Goal: Entertainment & Leisure: Browse casually

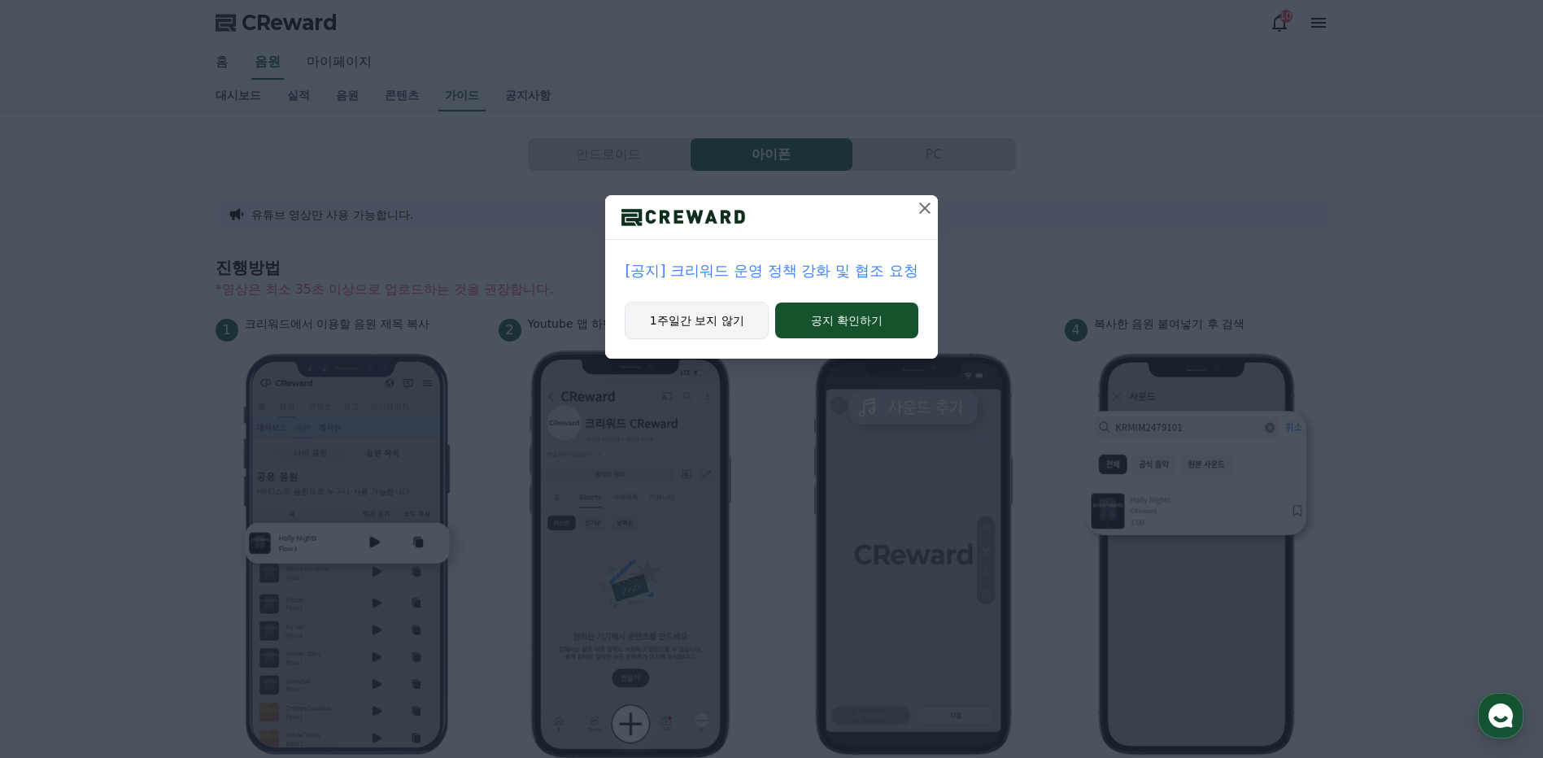
click at [734, 325] on button "1주일간 보지 않기" at bounding box center [697, 320] width 144 height 37
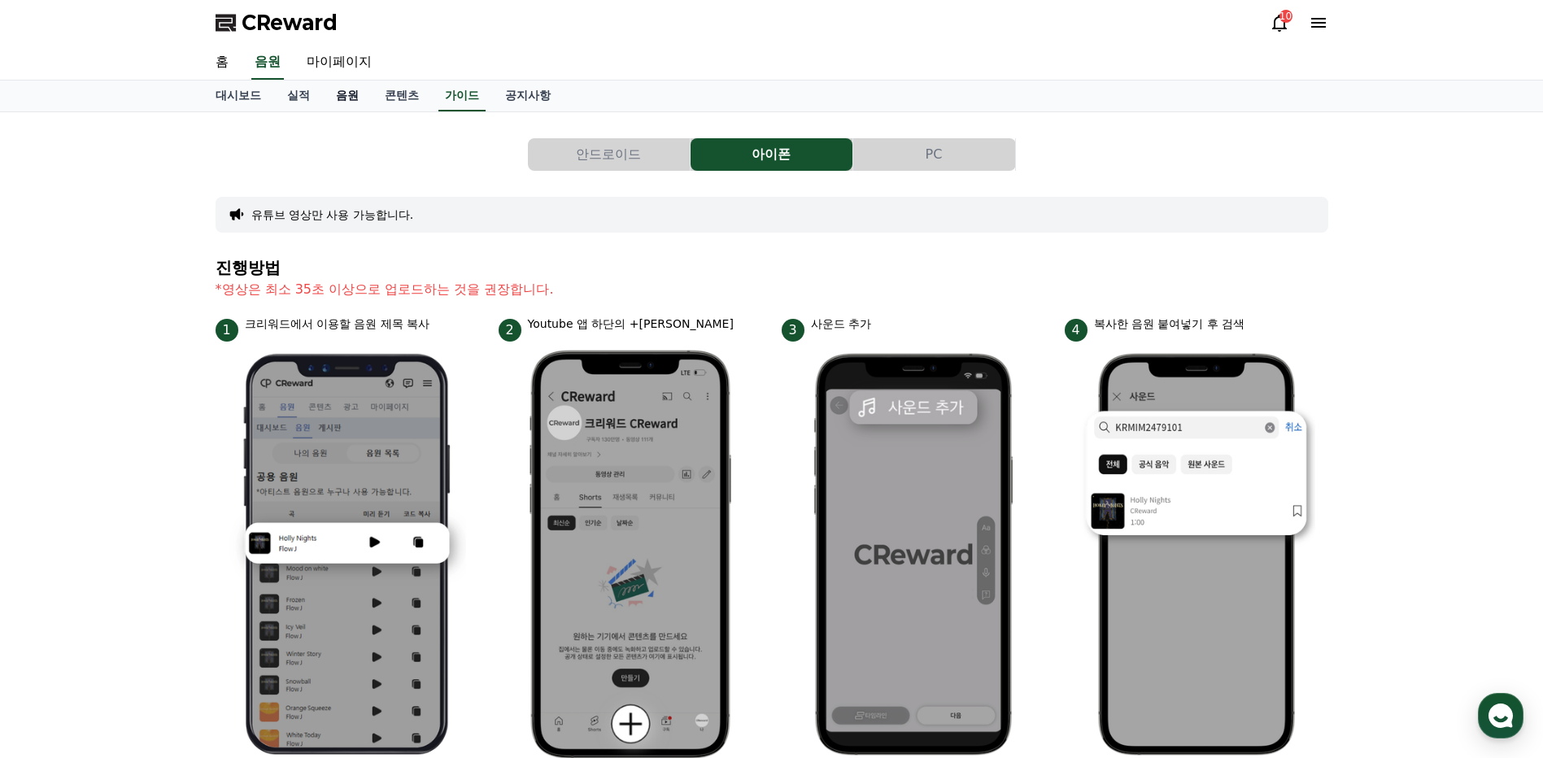
click at [340, 92] on link "음원" at bounding box center [347, 96] width 49 height 31
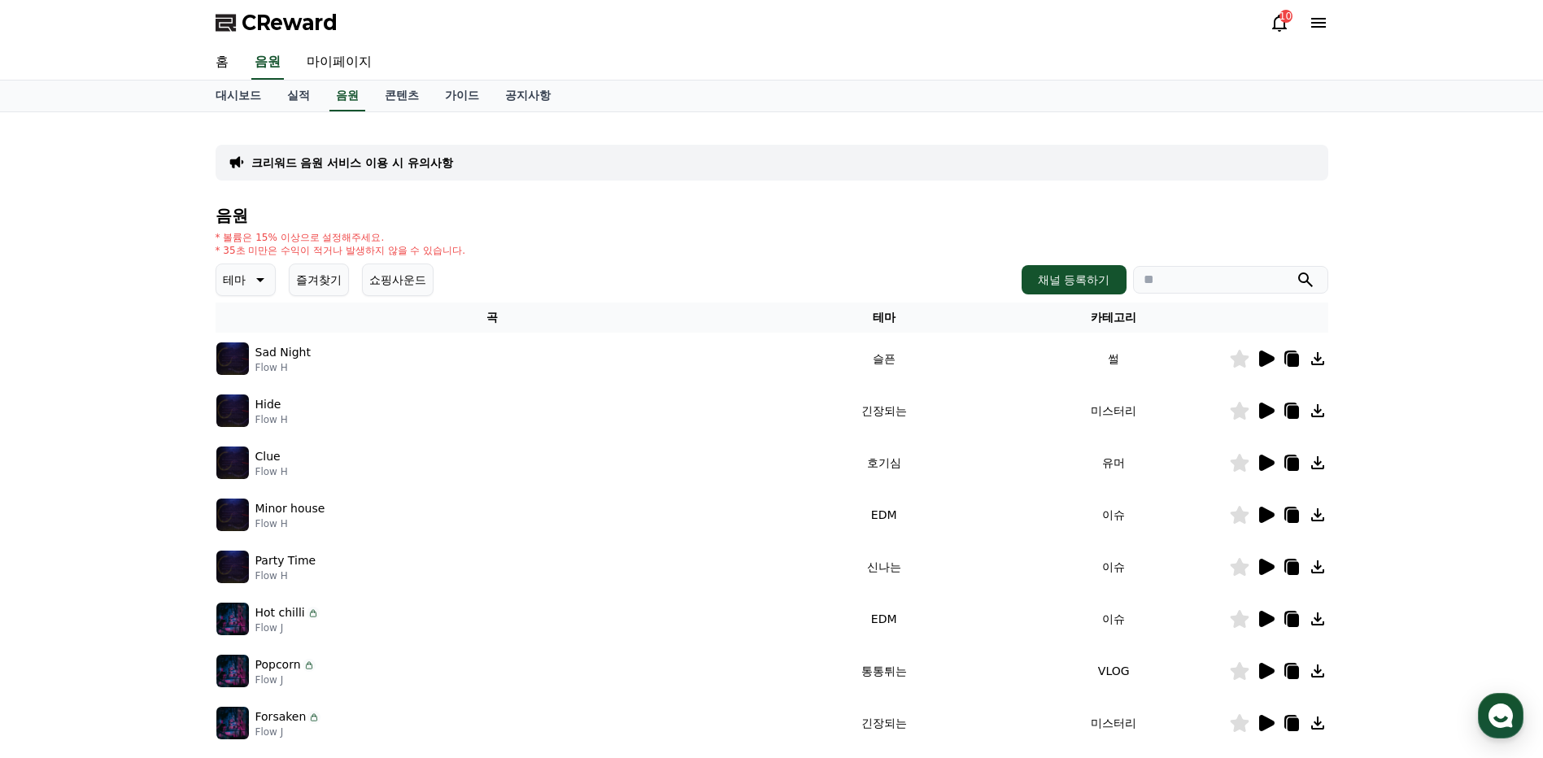
click at [1310, 279] on icon "submit" at bounding box center [1306, 280] width 20 height 20
click at [1215, 282] on input "search" at bounding box center [1230, 280] width 195 height 28
type input "**********"
click at [1311, 284] on icon "submit" at bounding box center [1306, 280] width 20 height 20
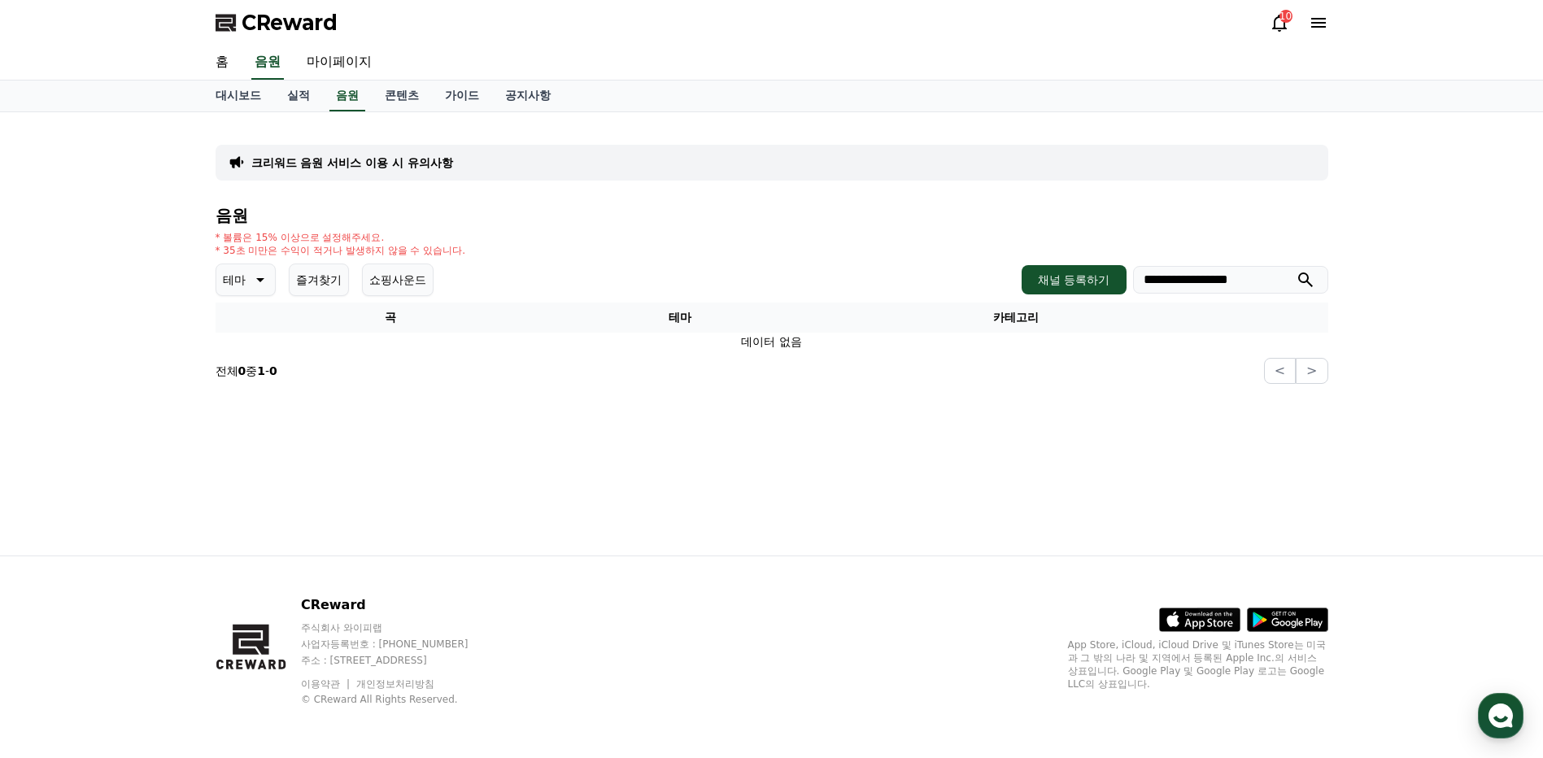
click at [245, 278] on p "테마" at bounding box center [234, 280] width 23 height 23
click at [252, 416] on button "신나는" at bounding box center [241, 414] width 47 height 36
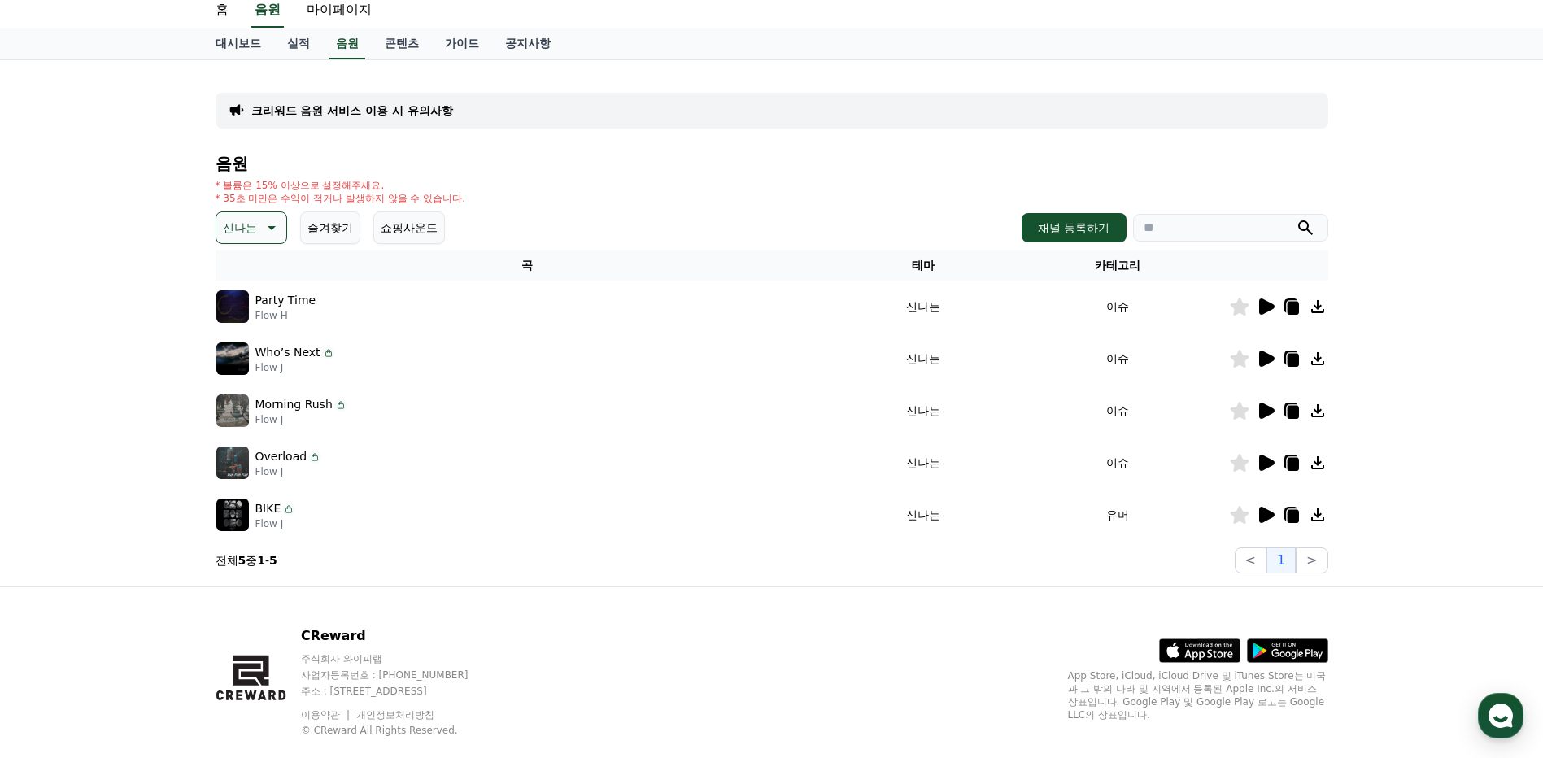
scroll to position [81, 0]
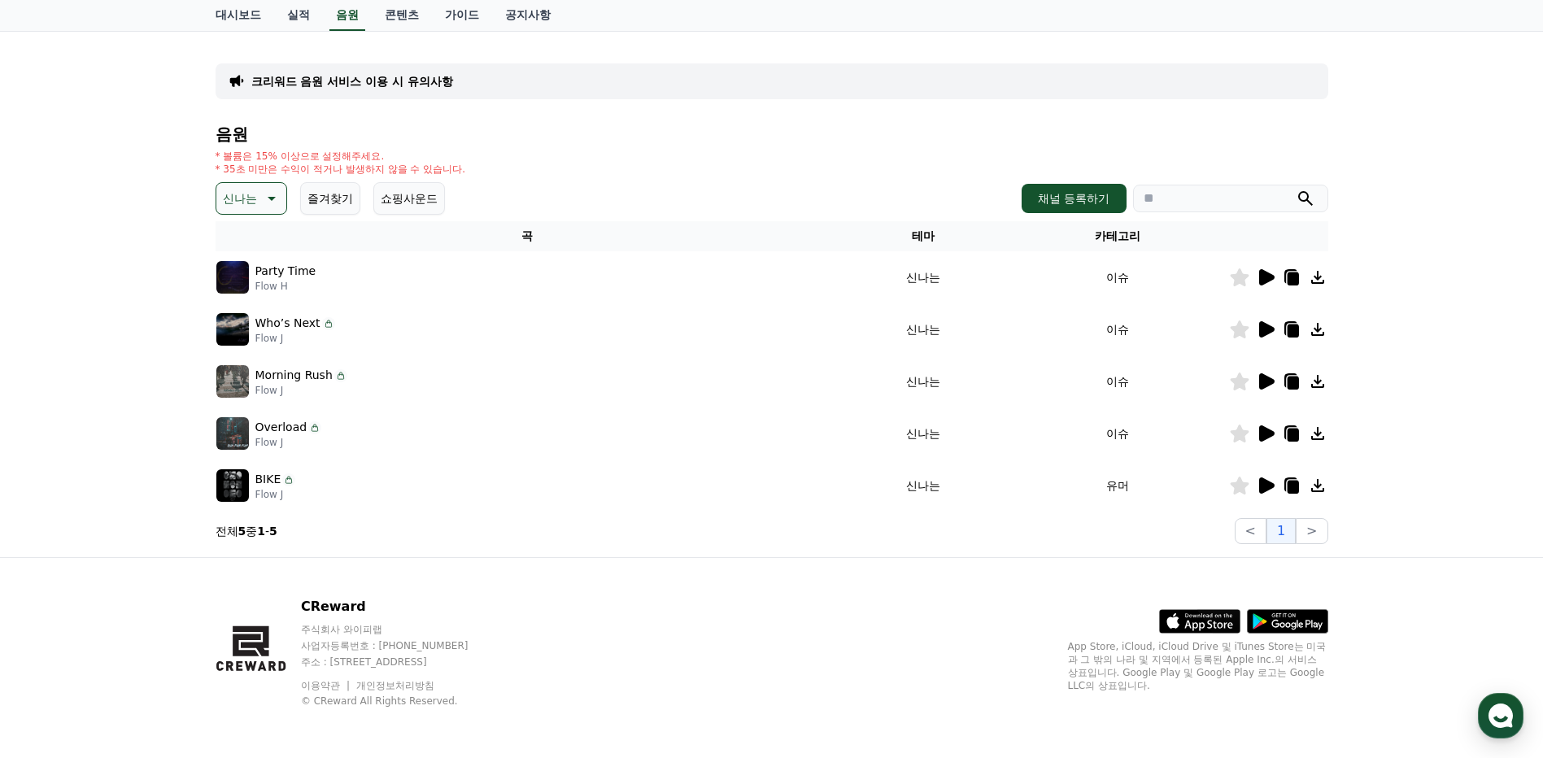
click at [1273, 330] on icon at bounding box center [1267, 329] width 15 height 16
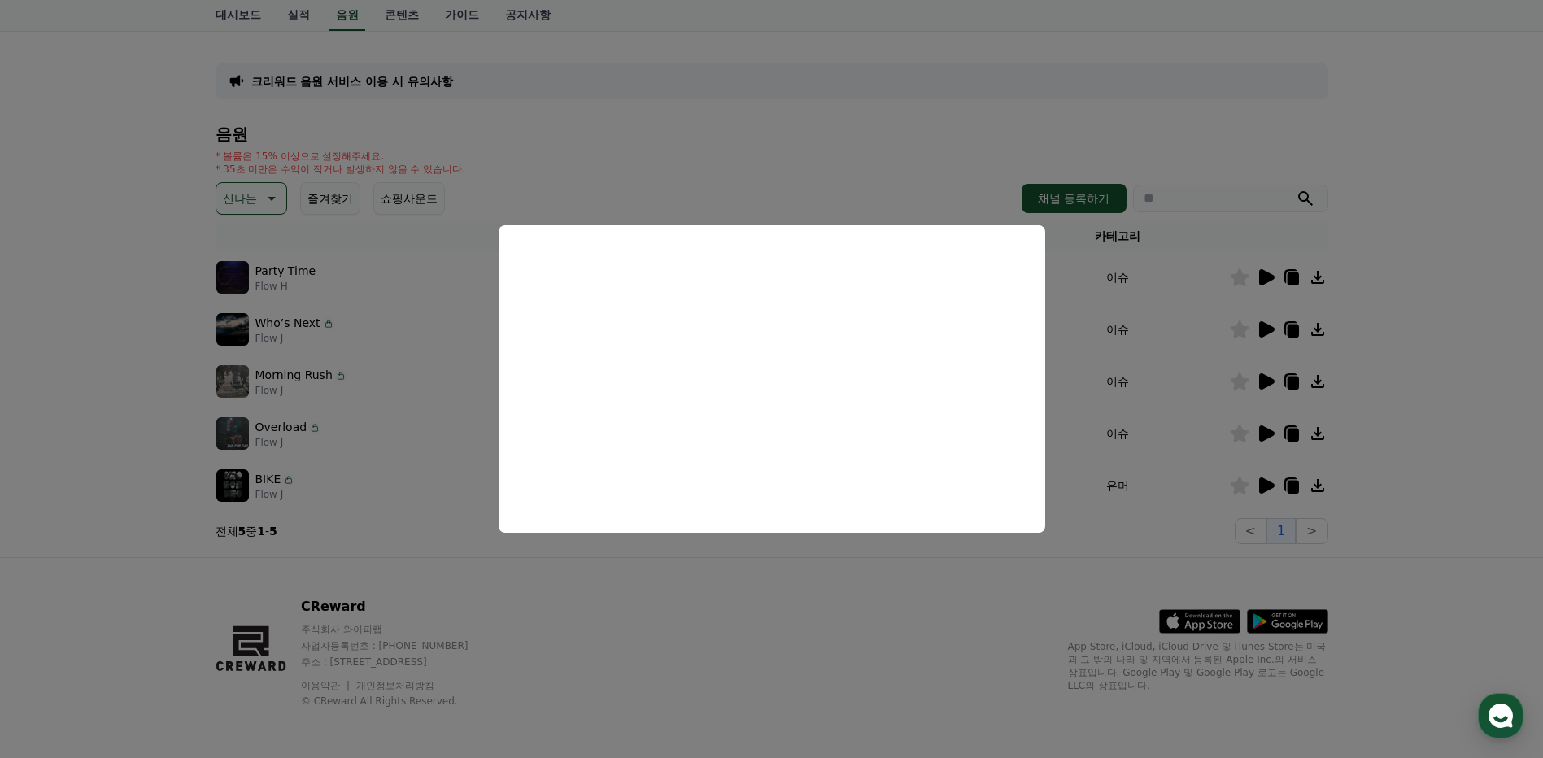
click at [1393, 474] on button "close modal" at bounding box center [771, 379] width 1543 height 758
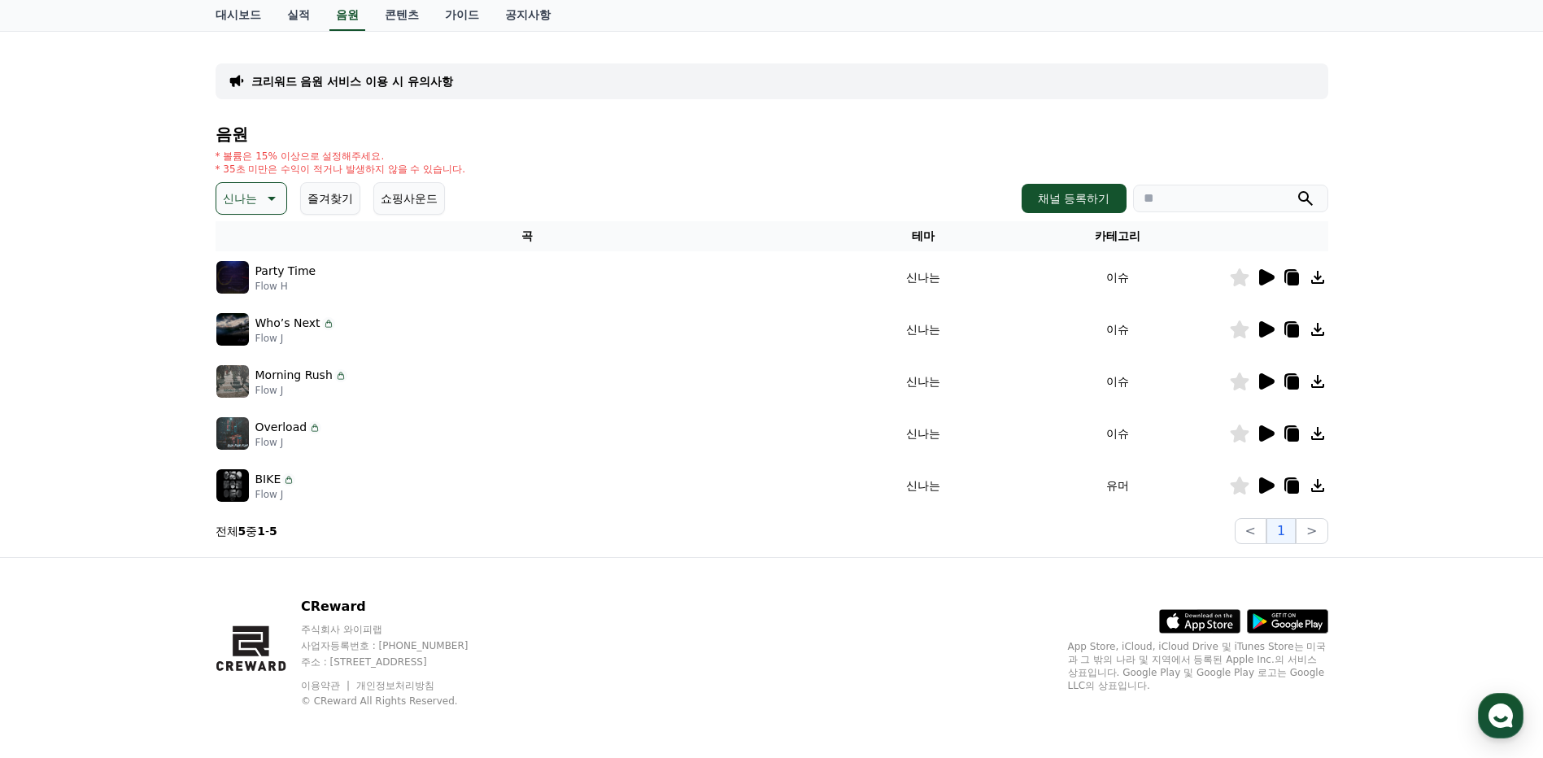
click at [267, 200] on icon at bounding box center [270, 199] width 20 height 20
click at [247, 373] on button "통통튀는" at bounding box center [247, 372] width 59 height 36
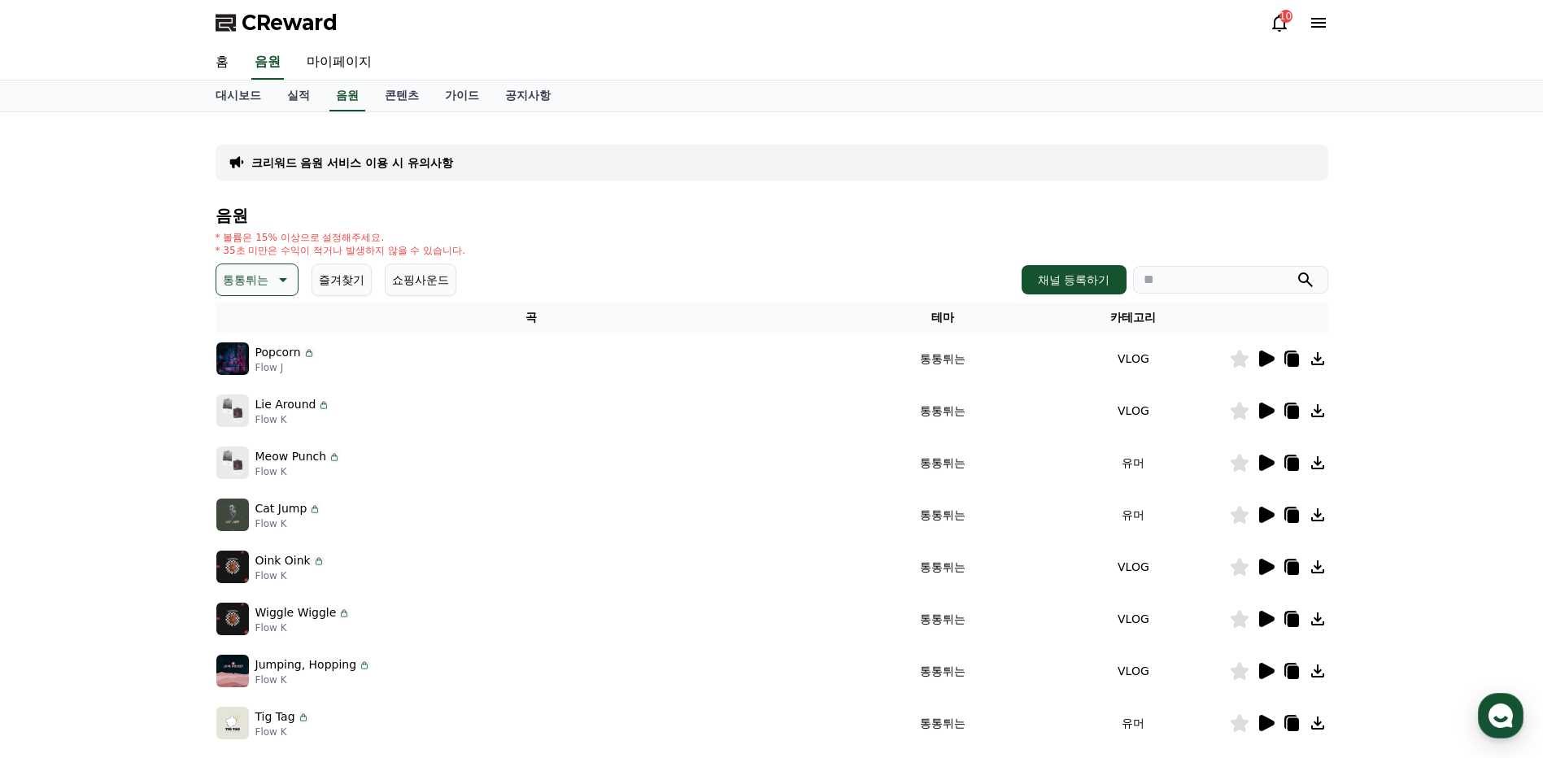
click at [1270, 360] on icon at bounding box center [1267, 359] width 15 height 16
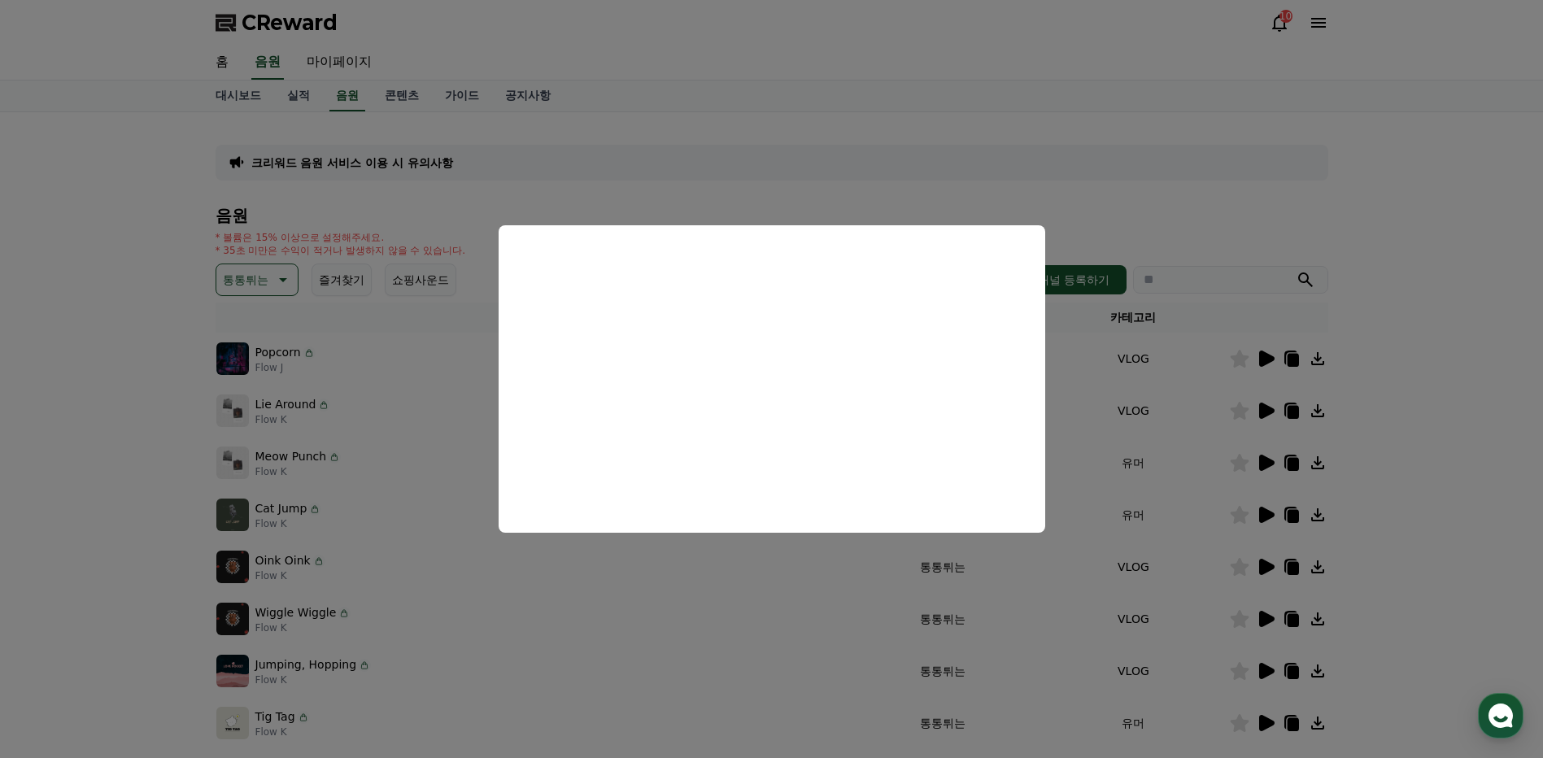
click at [1412, 386] on button "close modal" at bounding box center [771, 379] width 1543 height 758
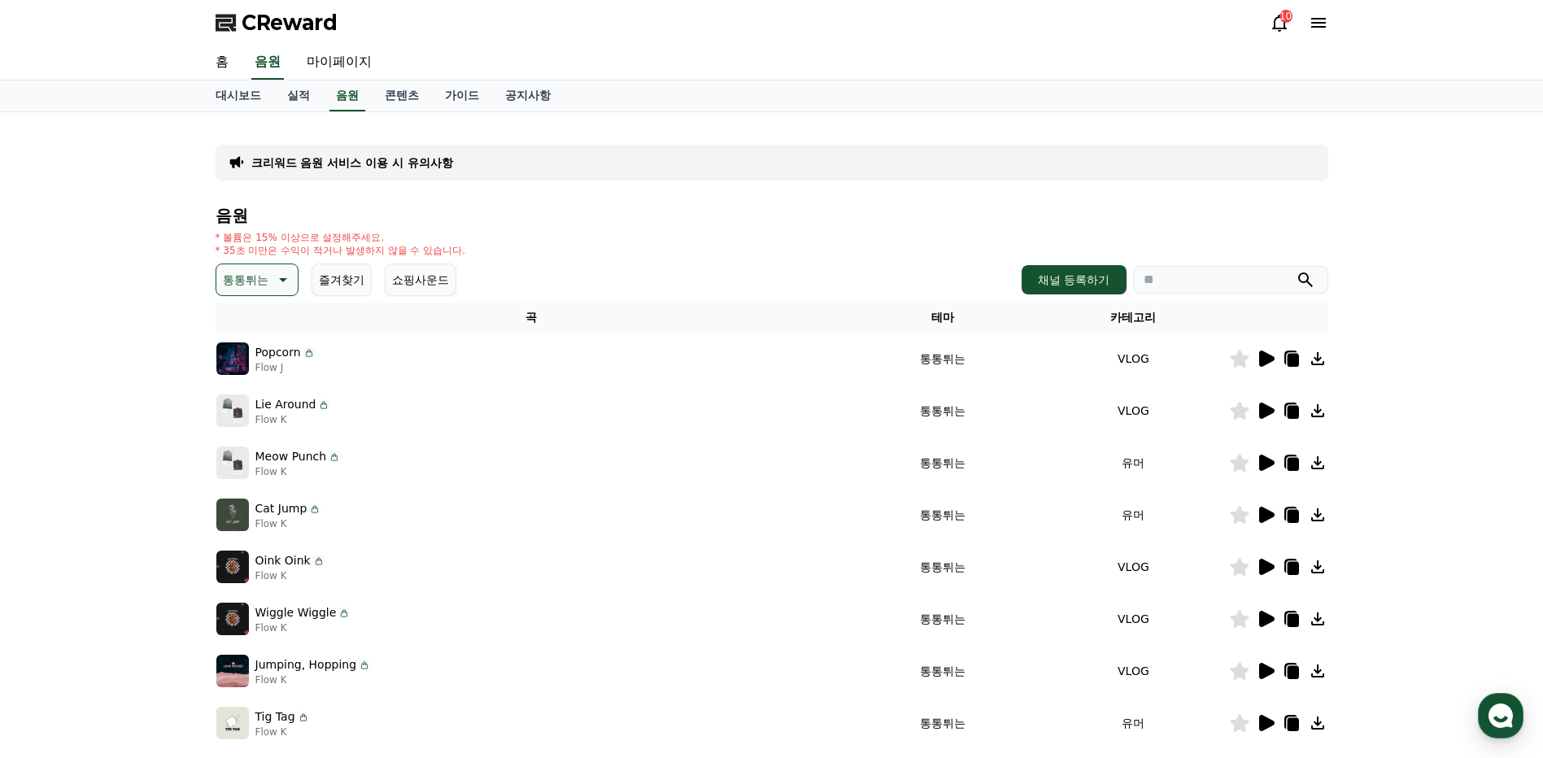
click at [1265, 517] on icon at bounding box center [1267, 515] width 15 height 16
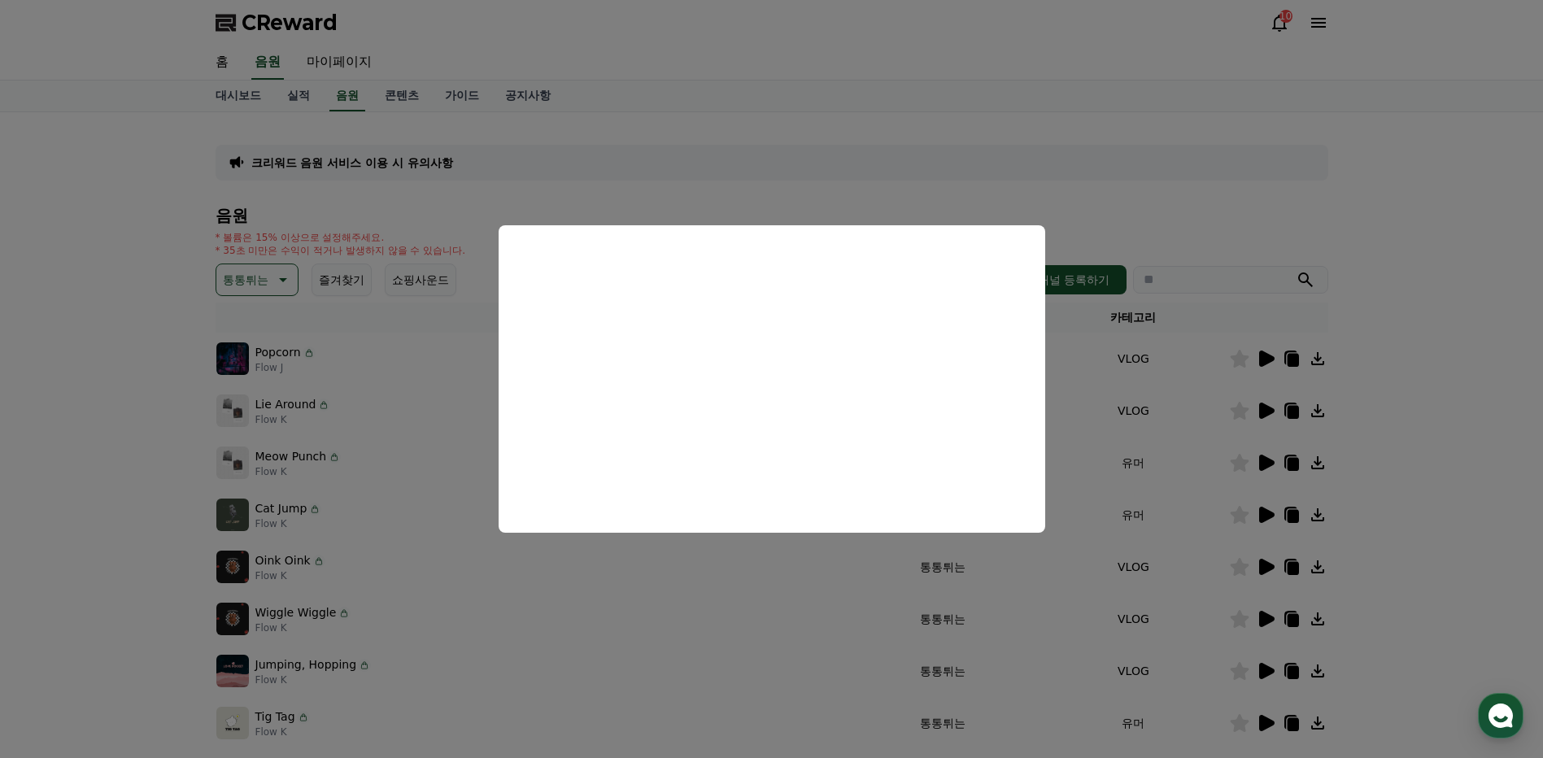
click at [1391, 432] on button "close modal" at bounding box center [771, 379] width 1543 height 758
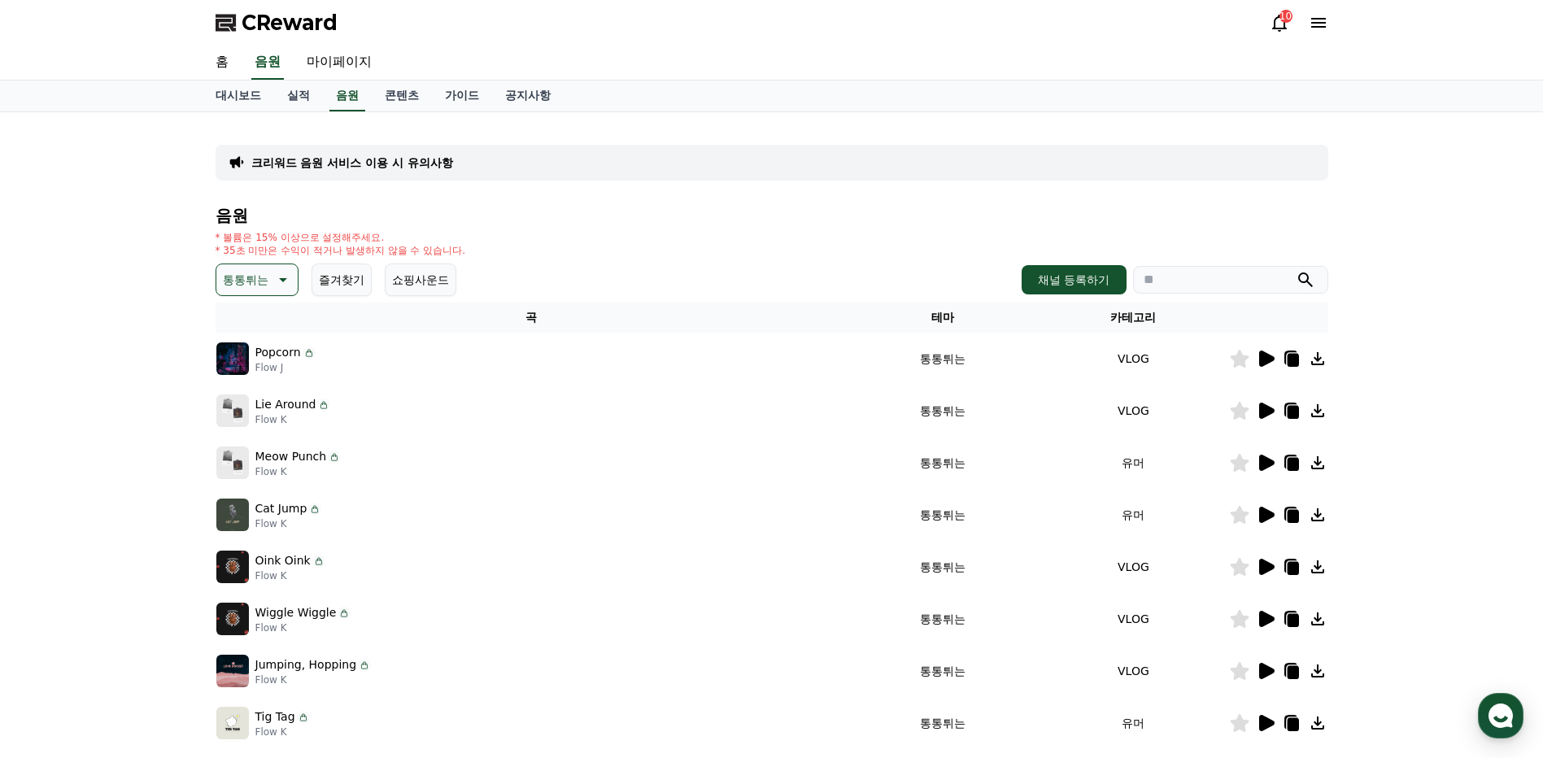
click at [1319, 522] on icon at bounding box center [1318, 515] width 20 height 20
drag, startPoint x: 1497, startPoint y: 89, endPoint x: 1499, endPoint y: 61, distance: 27.7
click at [1497, 89] on div "대시보드 실적 음원 콘텐츠 가이드 공지사항" at bounding box center [771, 97] width 1543 height 32
